Goal: Task Accomplishment & Management: Use online tool/utility

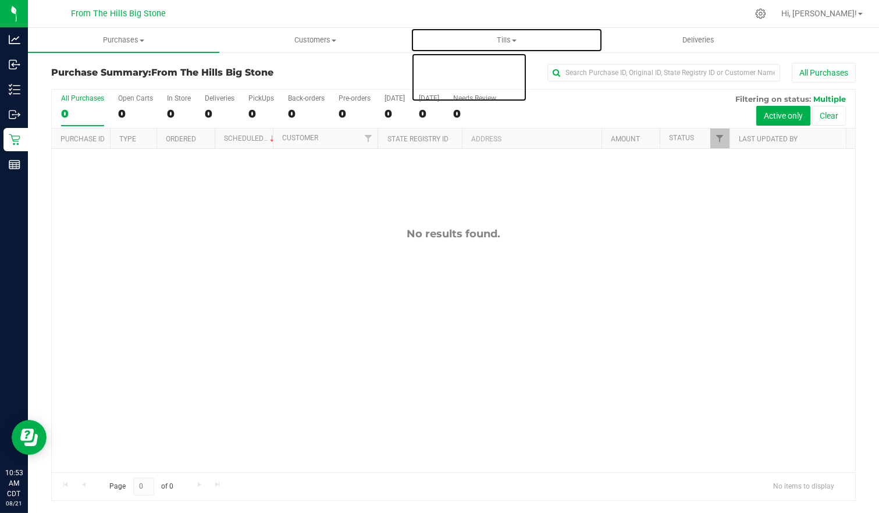
click at [519, 41] on span "Tills" at bounding box center [506, 40] width 190 height 10
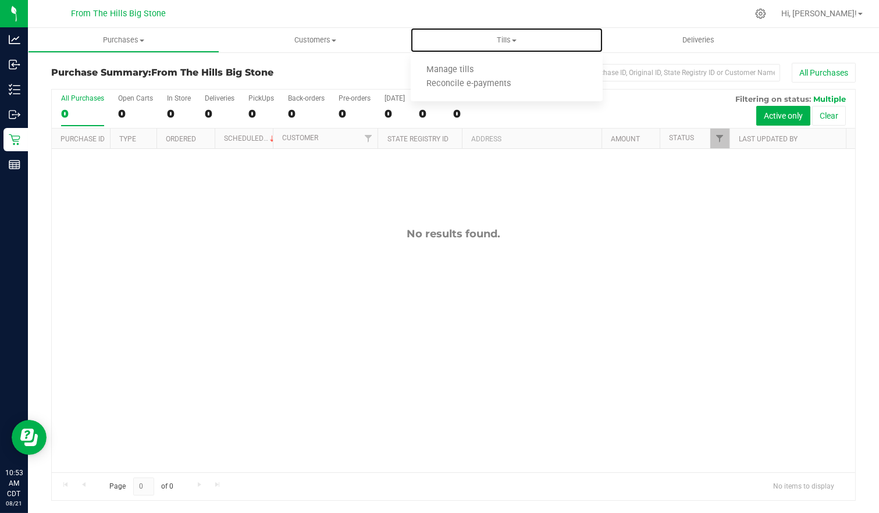
click at [493, 67] on li "Manage tills" at bounding box center [506, 70] width 191 height 14
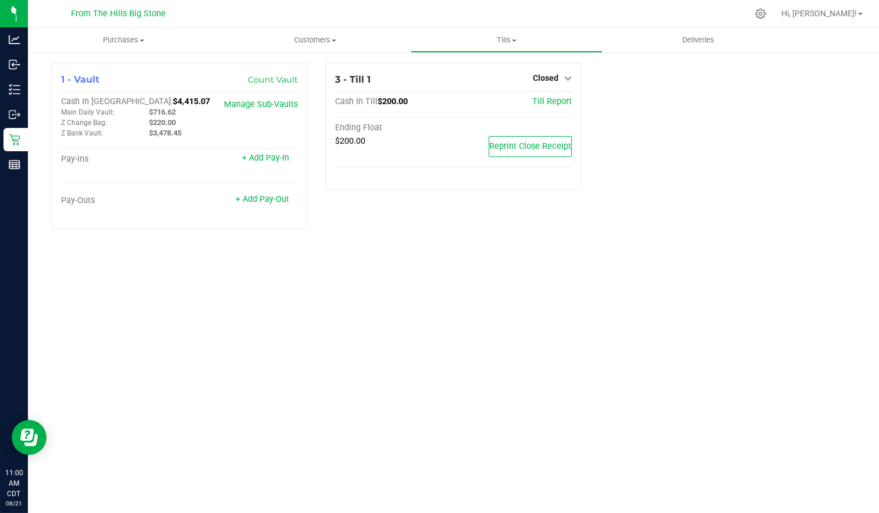
click at [564, 74] on link "Closed" at bounding box center [552, 77] width 39 height 9
click at [545, 102] on link "Open Till" at bounding box center [545, 102] width 31 height 9
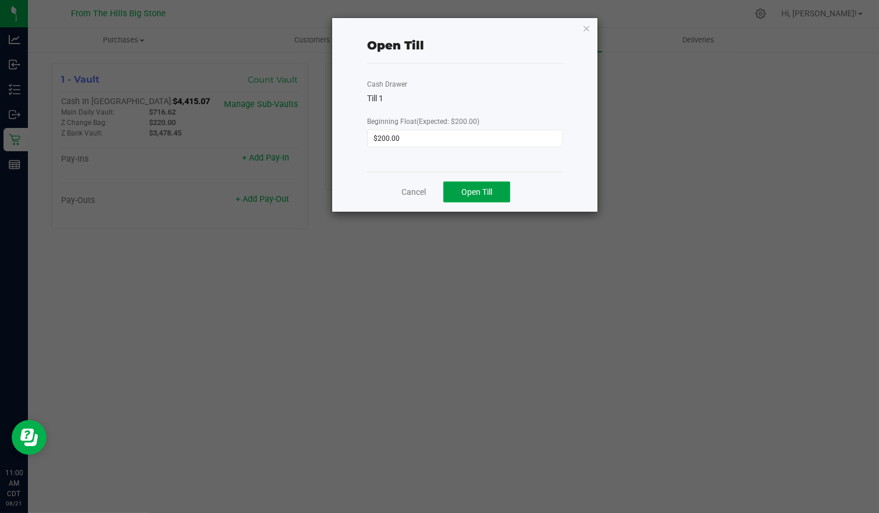
click at [477, 182] on button "Open Till" at bounding box center [476, 192] width 67 height 21
